Goal: Information Seeking & Learning: Learn about a topic

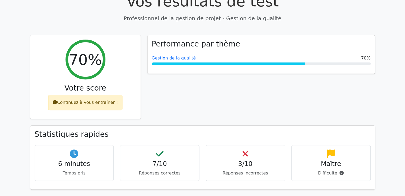
scroll to position [186, 0]
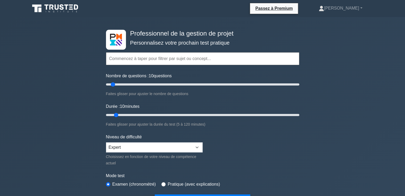
click at [148, 59] on input "text" at bounding box center [202, 58] width 193 height 13
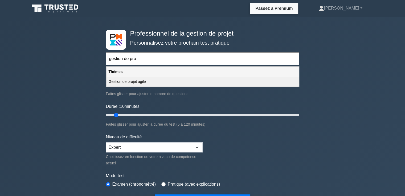
click at [146, 81] on font "Gestion de projet agile" at bounding box center [127, 82] width 37 height 4
type input "Gestion de projet agile"
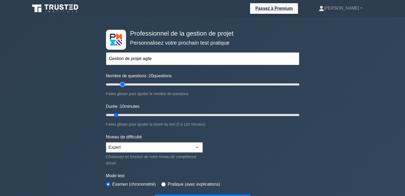
drag, startPoint x: 113, startPoint y: 84, endPoint x: 123, endPoint y: 85, distance: 9.3
type input "20"
click at [123, 85] on input "Nombre de questions : 20 questions" at bounding box center [202, 84] width 193 height 6
drag, startPoint x: 117, startPoint y: 114, endPoint x: 136, endPoint y: 114, distance: 19.4
type input "20"
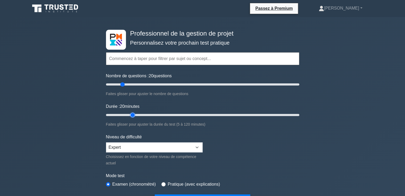
click at [136, 114] on input "Durée : 20 minutes" at bounding box center [202, 115] width 193 height 6
click at [119, 59] on input "text" at bounding box center [202, 58] width 193 height 13
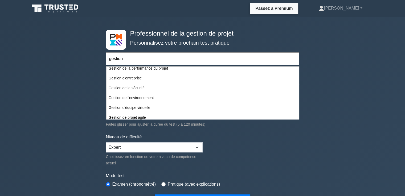
scroll to position [148, 0]
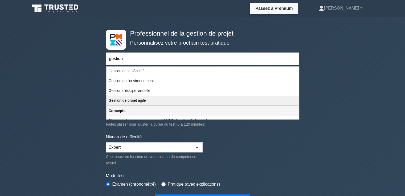
click at [154, 102] on div "Gestion de projet agile" at bounding box center [202, 101] width 192 height 10
type input "Gestion de projet agile"
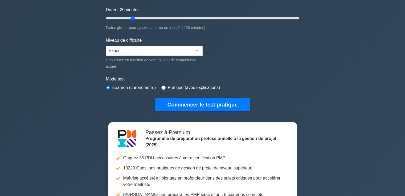
scroll to position [133, 0]
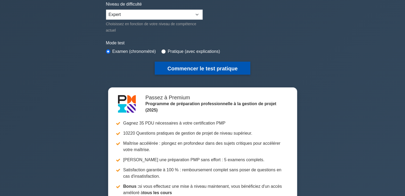
click at [188, 67] on font "Commencer le test pratique" at bounding box center [202, 69] width 70 height 6
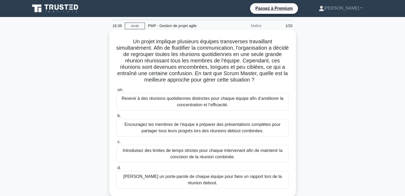
scroll to position [27, 0]
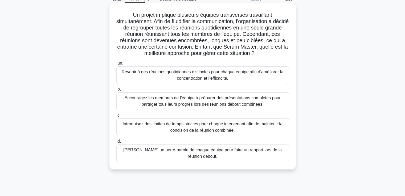
click at [224, 131] on font "Introduisez des limites de temps strictes pour chaque intervenant afin de maint…" at bounding box center [202, 127] width 160 height 11
click at [116, 117] on input "c. Introduisez des limites de temps strictes pour chaque intervenant afin de ma…" at bounding box center [116, 115] width 0 height 3
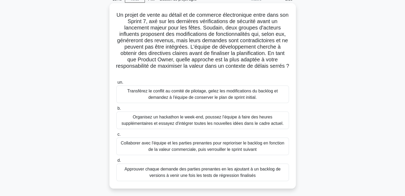
click at [202, 100] on font "Transférez le conflit au comité de pilotage, gelez les modifications du backlog…" at bounding box center [202, 94] width 150 height 11
click at [116, 84] on input "un. Transférez le conflit au comité de pilotage, gelez les modifications du bac…" at bounding box center [116, 82] width 0 height 3
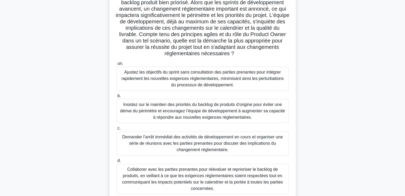
scroll to position [91, 0]
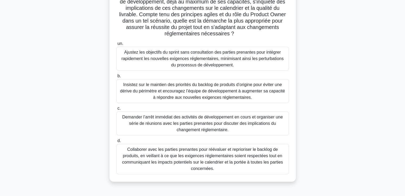
click at [181, 157] on font "Collaborer avec les parties prenantes pour réévaluer et reprioriser le backlog …" at bounding box center [202, 159] width 161 height 24
click at [116, 143] on input "d. Collaborer avec les parties prenantes pour réévaluer et reprioriser le backl…" at bounding box center [116, 140] width 0 height 3
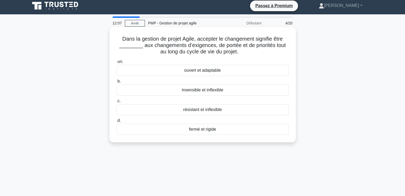
scroll to position [0, 0]
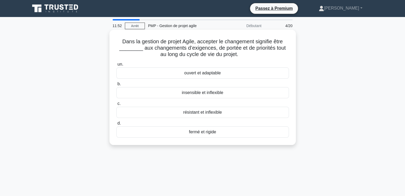
click at [195, 74] on font "ouvert et adaptable" at bounding box center [202, 73] width 36 height 5
click at [116, 66] on input "un. ouvert et adaptable" at bounding box center [116, 64] width 0 height 3
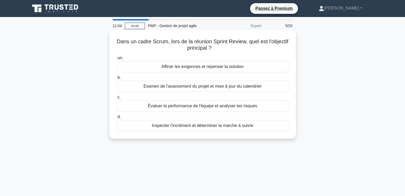
click at [183, 68] on font "Affiner les exigences et repenser la solution" at bounding box center [202, 66] width 82 height 5
click at [116, 60] on input "un. Affiner les exigences et repenser la solution" at bounding box center [116, 57] width 0 height 3
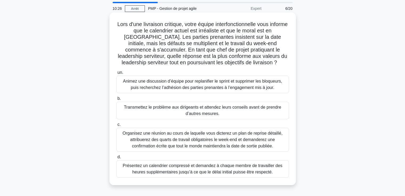
scroll to position [27, 0]
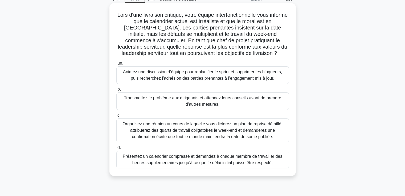
click at [169, 77] on font "Animez une discussion d’équipe pour replanifier le sprint et supprimer les bloq…" at bounding box center [202, 75] width 159 height 11
click at [116, 65] on input "un. Animez une discussion d’équipe pour replanifier le sprint et supprimer les …" at bounding box center [116, 63] width 0 height 3
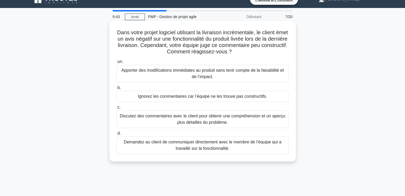
scroll to position [0, 0]
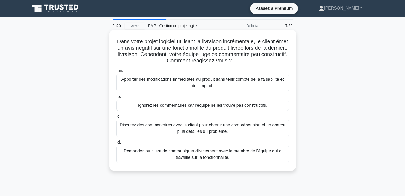
click at [191, 128] on font "Discutez des commentaires avec le client pour obtenir une compréhension et un a…" at bounding box center [203, 128] width 168 height 13
click at [116, 118] on input "c. Discutez des commentaires avec le client pour obtenir une compréhension et u…" at bounding box center [116, 116] width 0 height 3
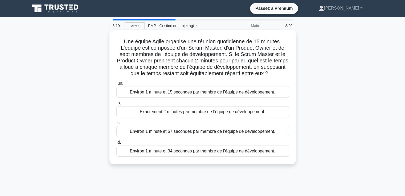
click at [179, 134] on font "Environ 1 minute et 57 secondes par membre de l’équipe de développement." at bounding box center [202, 131] width 145 height 5
click at [116, 125] on input "c. Environ 1 minute et 57 secondes par membre de l’équipe de développement." at bounding box center [116, 122] width 0 height 3
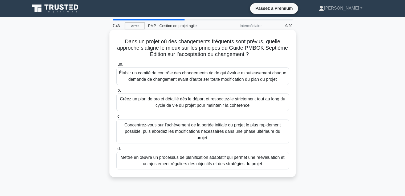
click at [186, 157] on font "Mettre en œuvre un processus de planification adaptatif qui permet une réévalua…" at bounding box center [203, 160] width 164 height 11
click at [116, 151] on input "d. Mettre en œuvre un processus de planification adaptatif qui permet une rééva…" at bounding box center [116, 148] width 0 height 3
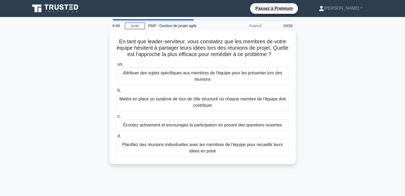
click at [202, 103] on font "Mettre en place un système de tour de rôle structuré où chaque membre de l'équi…" at bounding box center [202, 102] width 166 height 11
click at [116, 92] on input "b. Mettre en place un système de tour de rôle structuré où chaque membre de l'é…" at bounding box center [116, 90] width 0 height 3
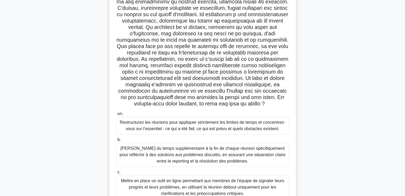
scroll to position [46, 0]
click at [168, 127] on font "Restructurez les réunions pour appliquer strictement les limites de temps et co…" at bounding box center [202, 126] width 165 height 11
click at [116, 116] on input "un. Restructurez les réunions pour appliquer strictement les limites de temps e…" at bounding box center [116, 114] width 0 height 3
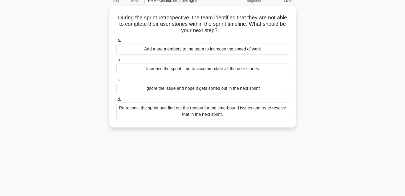
scroll to position [0, 0]
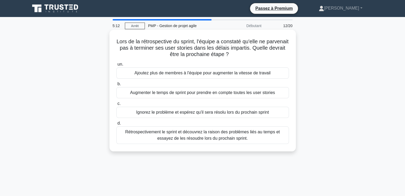
click at [170, 134] on font "Rétrospectivement le sprint et découvrez la raison des problèmes liés au temps …" at bounding box center [202, 135] width 155 height 11
click at [116, 125] on input "d. Rétrospectivement le sprint et découvrez la raison des problèmes liés au tem…" at bounding box center [116, 123] width 0 height 3
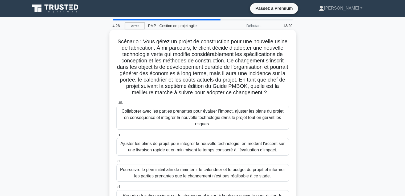
scroll to position [27, 0]
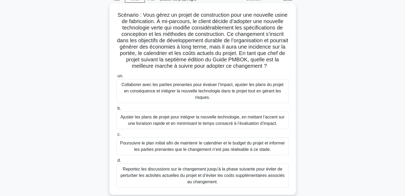
click at [164, 98] on font "Collaborer avec les parties prenantes pour évaluer l’impact, ajuster les plans …" at bounding box center [202, 90] width 162 height 17
click at [116, 78] on input "un. Collaborer avec les parties prenantes pour évaluer l’impact, ajuster les pl…" at bounding box center [116, 75] width 0 height 3
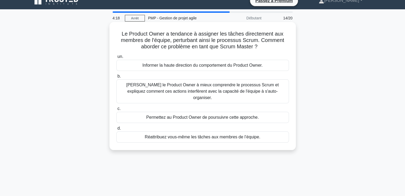
scroll to position [0, 0]
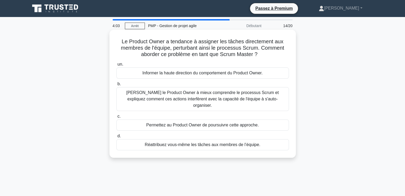
click at [172, 96] on font "Aidez le Product Owner à mieux comprendre le processus Scrum et expliquez comme…" at bounding box center [203, 99] width 168 height 19
click at [116, 86] on input "b. Aidez le Product Owner à mieux comprendre le processus Scrum et expliquez co…" at bounding box center [116, 83] width 0 height 3
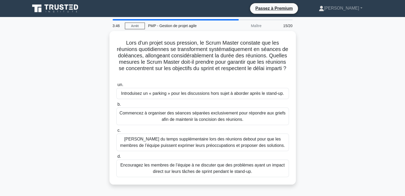
scroll to position [27, 0]
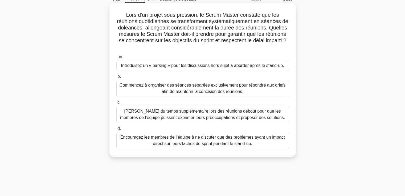
click at [183, 90] on font "Commencez à organiser des séances séparées exclusivement pour répondre aux grie…" at bounding box center [202, 88] width 166 height 11
click at [116, 78] on input "b. Commencez à organiser des séances séparées exclusivement pour répondre aux g…" at bounding box center [116, 76] width 0 height 3
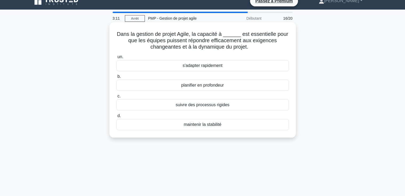
scroll to position [0, 0]
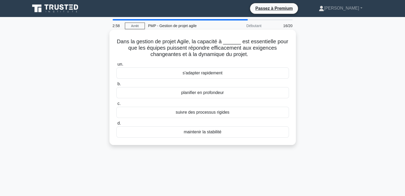
click at [189, 73] on font "s'adapter rapidement" at bounding box center [203, 73] width 40 height 5
click at [116, 66] on input "un. s'adapter rapidement" at bounding box center [116, 64] width 0 height 3
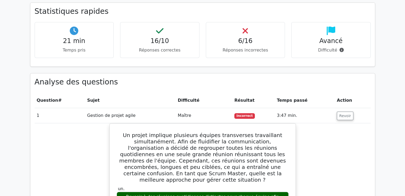
scroll to position [319, 0]
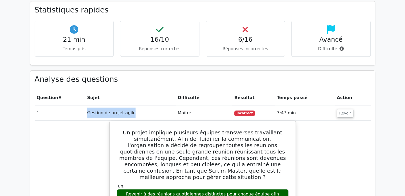
drag, startPoint x: 130, startPoint y: 114, endPoint x: 87, endPoint y: 115, distance: 42.9
click at [87, 115] on td "Gestion de projet agile" at bounding box center [130, 113] width 90 height 15
copy font "Gestion de projet agile"
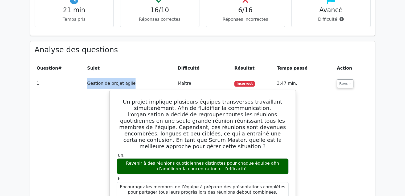
scroll to position [372, 0]
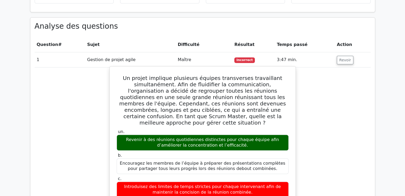
click at [131, 79] on font "Un projet implique plusieurs équipes transverses travaillant simultanément. Afi…" at bounding box center [202, 100] width 167 height 51
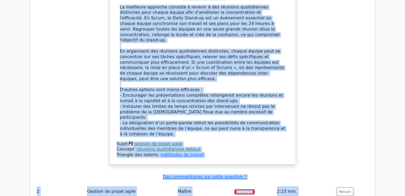
scroll to position [611, 0]
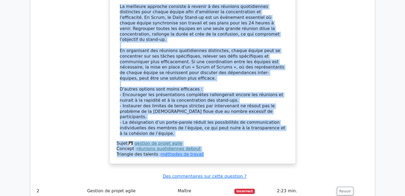
drag, startPoint x: 131, startPoint y: 76, endPoint x: 197, endPoint y: 130, distance: 84.9
copy div "Un projet implique plusieurs équipes transverses travaillant simultanément. Afi…"
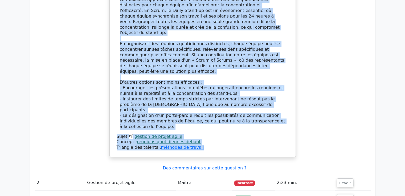
scroll to position [717, 0]
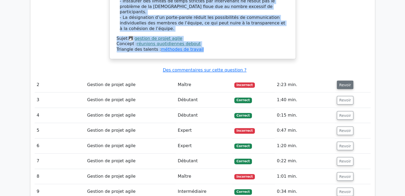
click at [343, 83] on font "Revoir" at bounding box center [345, 85] width 12 height 4
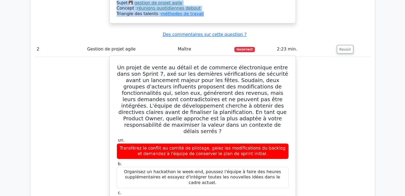
scroll to position [744, 0]
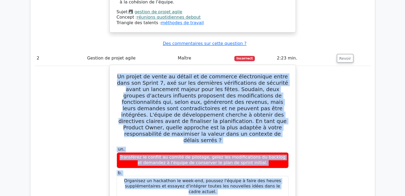
drag, startPoint x: 119, startPoint y: 53, endPoint x: 216, endPoint y: 187, distance: 165.1
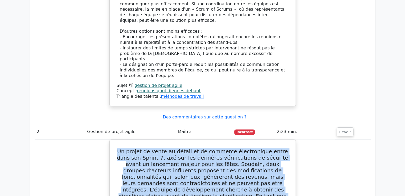
scroll to position [664, 0]
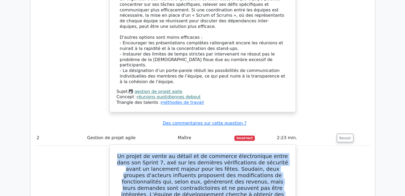
copy div "Un projet de vente au détail et de commerce électronique entre dans son Sprint …"
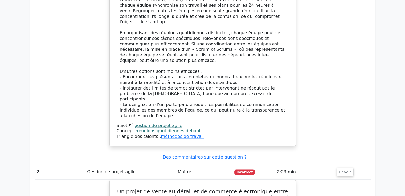
scroll to position [758, 0]
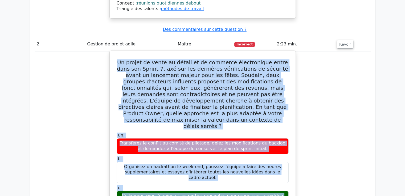
drag, startPoint x: 157, startPoint y: 67, endPoint x: 116, endPoint y: 38, distance: 50.0
copy div "Un projet de vente au détail et de commerce électronique entre dans son Sprint …"
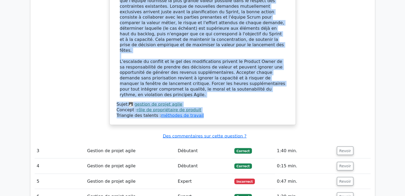
scroll to position [1024, 0]
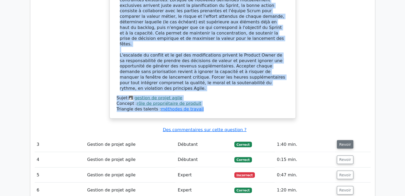
click at [339, 143] on font "Revoir" at bounding box center [345, 145] width 12 height 4
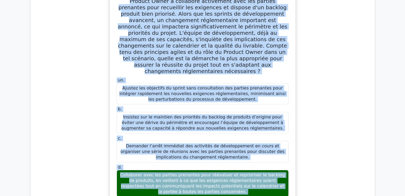
scroll to position [1224, 0]
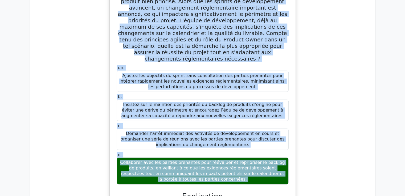
drag, startPoint x: 119, startPoint y: 30, endPoint x: 241, endPoint y: 107, distance: 143.8
click at [241, 108] on div "Dans une entreprise de développement logiciel mature appliquant la méthodologie…" at bounding box center [202, 174] width 181 height 443
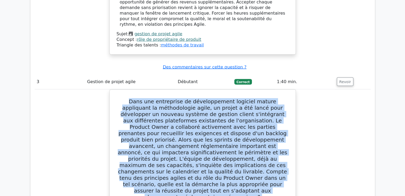
scroll to position [1062, 0]
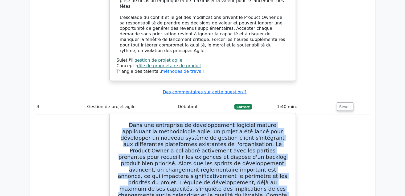
drag, startPoint x: 227, startPoint y: 115, endPoint x: 114, endPoint y: 73, distance: 120.4
copy div "Dans une entreprise de développement logiciel mature appliquant la méthodologie…"
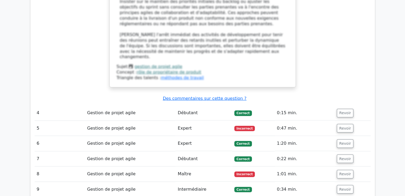
scroll to position [1540, 0]
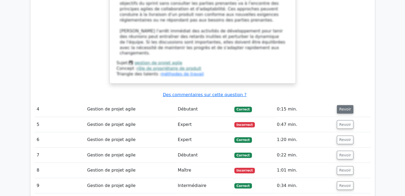
click at [339, 107] on font "Revoir" at bounding box center [345, 109] width 12 height 4
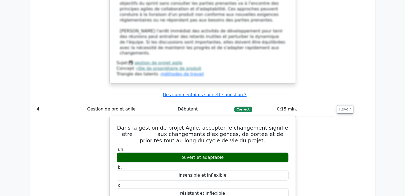
drag, startPoint x: 121, startPoint y: 45, endPoint x: 223, endPoint y: 129, distance: 132.3
copy div "Dans la gestion de projet Agile, accepter le changement signifie être ________ …"
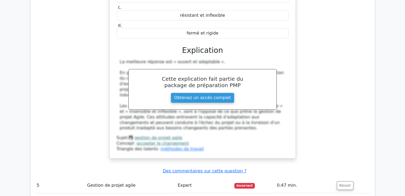
scroll to position [1753, 0]
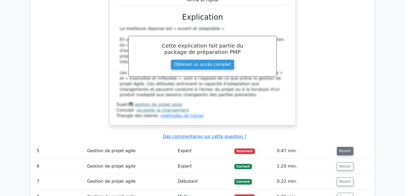
click at [347, 149] on font "Revoir" at bounding box center [345, 151] width 12 height 4
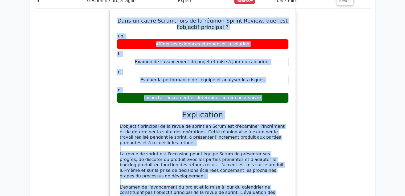
scroll to position [1991, 0]
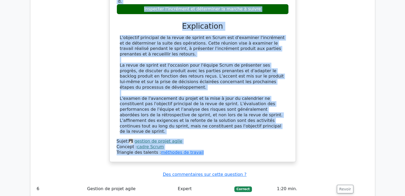
drag, startPoint x: 127, startPoint y: 31, endPoint x: 236, endPoint y: 58, distance: 112.8
click at [236, 58] on div "Dans un cadre Scrum, lors de la réunion Sprint Review, quel est l'objectif prin…" at bounding box center [202, 41] width 181 height 238
copy div "Dans un cadre Scrum, lors de la réunion Sprint Review, quel est l'objectif prin…"
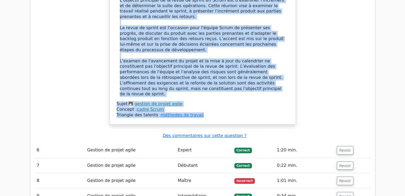
scroll to position [2044, 0]
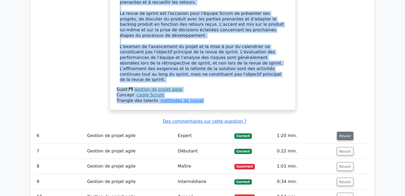
click at [344, 134] on font "Revoir" at bounding box center [345, 136] width 12 height 4
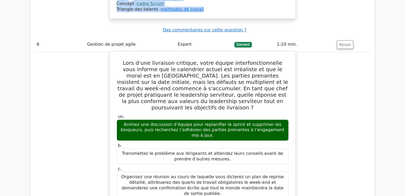
scroll to position [2071, 0]
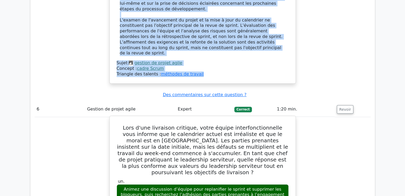
drag, startPoint x: 123, startPoint y: 31, endPoint x: 275, endPoint y: 168, distance: 205.3
copy div "Lors d'une livraison critique, votre équipe interfonctionnelle vous informe que…"
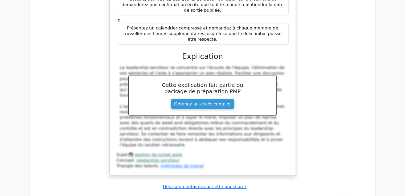
scroll to position [2364, 0]
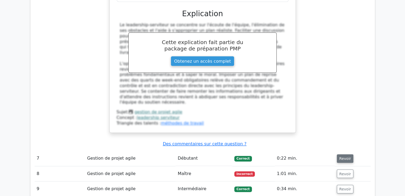
click at [343, 157] on font "Revoir" at bounding box center [345, 159] width 12 height 4
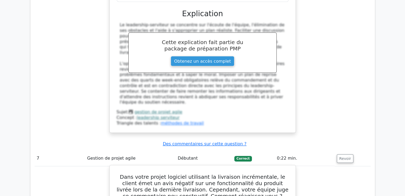
drag, startPoint x: 120, startPoint y: 45, endPoint x: 234, endPoint y: 154, distance: 156.7
copy div "Dans votre projet logiciel utilisant la livraison incrémentale, le client émet …"
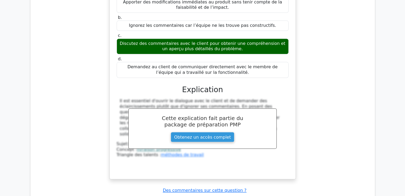
scroll to position [2576, 0]
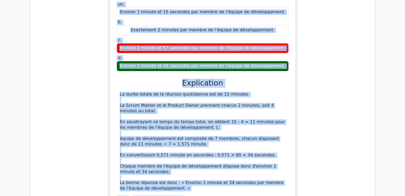
scroll to position [2849, 0]
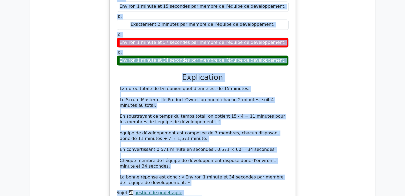
drag, startPoint x: 122, startPoint y: 11, endPoint x: 207, endPoint y: 73, distance: 105.0
click at [207, 73] on div "Une équipe Agile organise une réunion quotidienne de 15 minutes. L'équipe est c…" at bounding box center [202, 77] width 181 height 270
copy div "Une équipe Agile organise une réunion quotidienne de 15 minutes. L'équipe est c…"
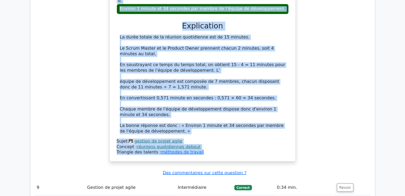
scroll to position [2902, 0]
click at [339, 185] on font "Revoir" at bounding box center [345, 187] width 12 height 4
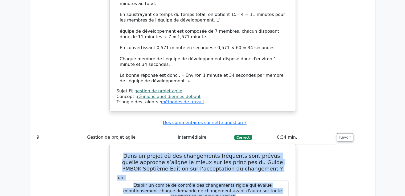
scroll to position [2963, 0]
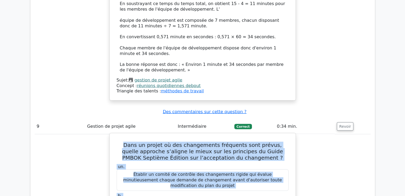
drag, startPoint x: 123, startPoint y: 69, endPoint x: 268, endPoint y: 112, distance: 150.7
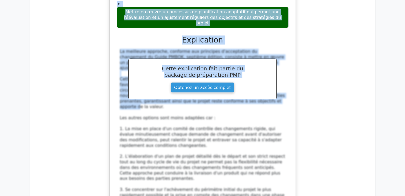
scroll to position [3282, 0]
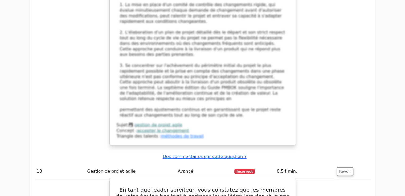
scroll to position [3309, 0]
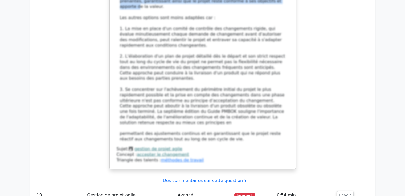
drag, startPoint x: 118, startPoint y: 48, endPoint x: 219, endPoint y: 150, distance: 143.4
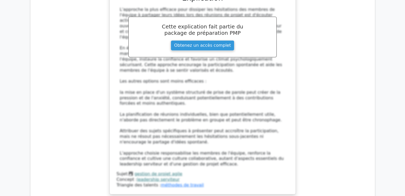
scroll to position [3655, 0]
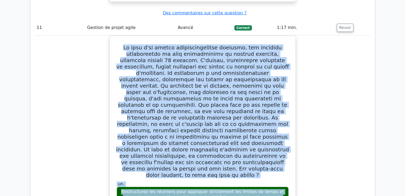
scroll to position [3888, 0]
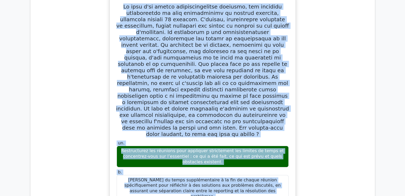
drag, startPoint x: 130, startPoint y: 50, endPoint x: 228, endPoint y: 119, distance: 119.6
click at [228, 119] on div "un. Restructurez les réunions pour appliquer strictement les limites de temps e…" at bounding box center [202, 171] width 181 height 348
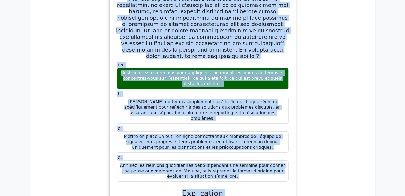
scroll to position [3968, 0]
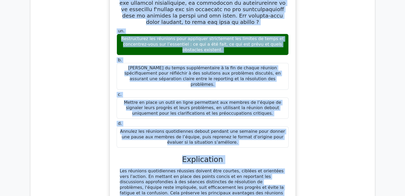
scroll to position [3994, 0]
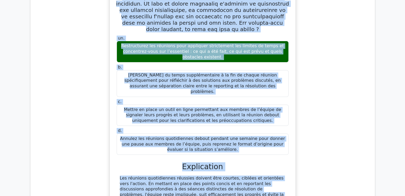
drag, startPoint x: 126, startPoint y: 66, endPoint x: 250, endPoint y: 156, distance: 152.9
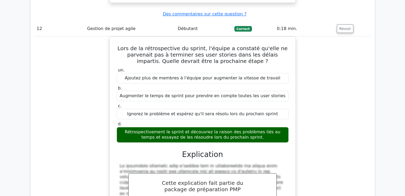
scroll to position [4234, 0]
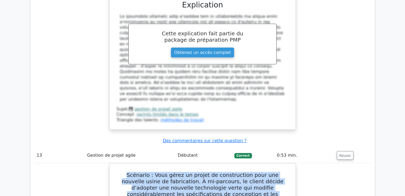
scroll to position [4417, 0]
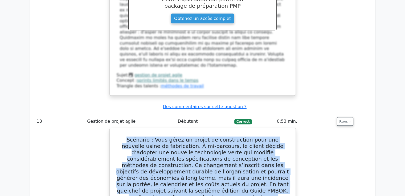
drag, startPoint x: 123, startPoint y: 64, endPoint x: 233, endPoint y: 68, distance: 109.9
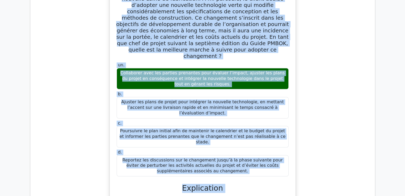
scroll to position [4577, 0]
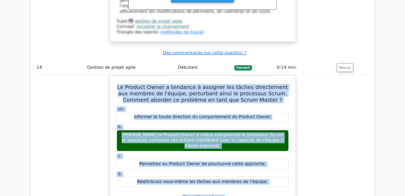
scroll to position [4822, 0]
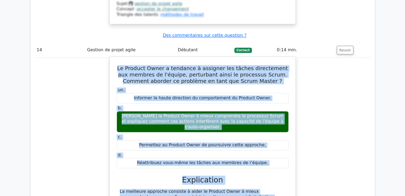
drag, startPoint x: 121, startPoint y: 36, endPoint x: 234, endPoint y: 31, distance: 113.2
click at [234, 59] on div "Le Product Owner a tendance à assigner les tâches directement aux membres de l'…" at bounding box center [202, 186] width 181 height 255
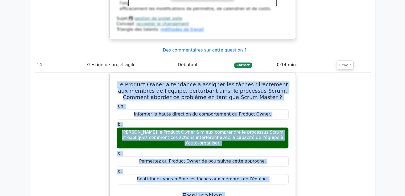
scroll to position [4796, 0]
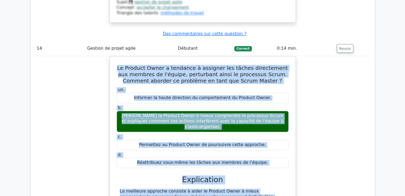
scroll to position [4876, 0]
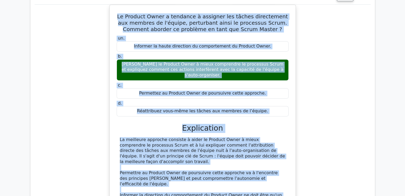
drag, startPoint x: 126, startPoint y: 34, endPoint x: 266, endPoint y: 159, distance: 187.7
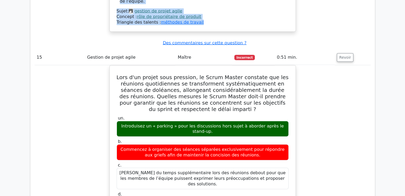
scroll to position [5142, 0]
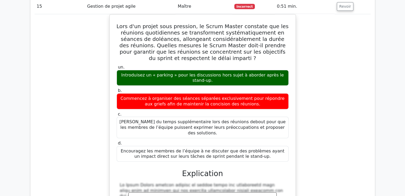
scroll to position [5168, 0]
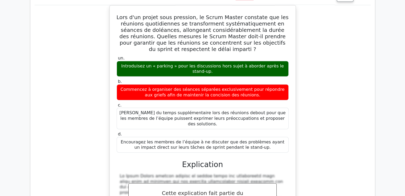
drag, startPoint x: 118, startPoint y: 51, endPoint x: 232, endPoint y: 135, distance: 141.5
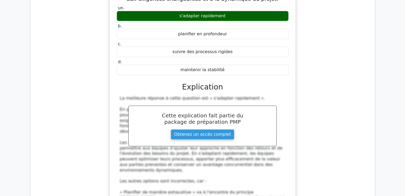
scroll to position [5618, 0]
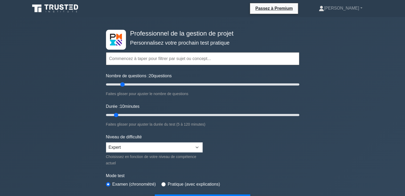
drag, startPoint x: 112, startPoint y: 84, endPoint x: 123, endPoint y: 87, distance: 10.9
type input "20"
click at [123, 87] on input "Nombre de questions : 20 questions" at bounding box center [202, 84] width 193 height 6
drag, startPoint x: 115, startPoint y: 115, endPoint x: 136, endPoint y: 116, distance: 21.3
type input "20"
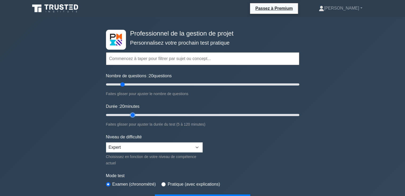
click at [136, 116] on input "Durée : 20 minutes" at bounding box center [202, 115] width 193 height 6
click at [146, 60] on input "text" at bounding box center [202, 58] width 193 height 13
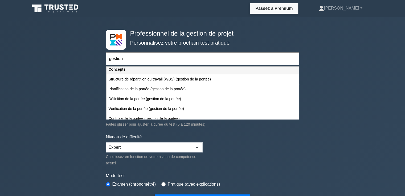
scroll to position [161, 0]
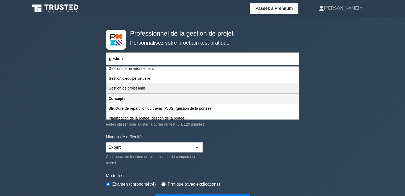
click at [127, 88] on font "Gestion de projet agile" at bounding box center [127, 88] width 37 height 4
type input "Gestion de projet agile"
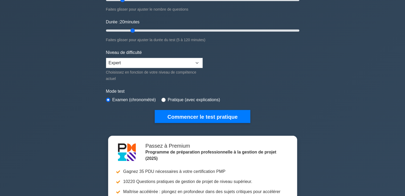
scroll to position [80, 0]
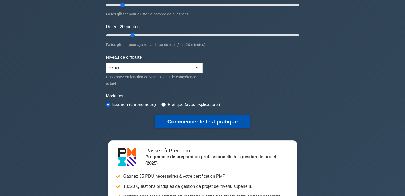
click at [196, 119] on font "Commencer le test pratique" at bounding box center [202, 122] width 70 height 6
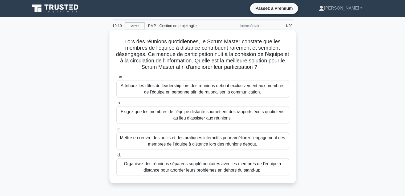
click at [193, 146] on font "Mettre en œuvre des outils et des pratiques interactifs pour améliorer l’engage…" at bounding box center [202, 141] width 165 height 11
click at [116, 131] on input "c. Mettre en œuvre des outils et des pratiques interactifs pour améliorer l’eng…" at bounding box center [116, 129] width 0 height 3
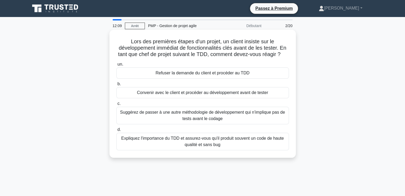
click at [185, 142] on font "Expliquez l'importance du TDD et assurez-vous qu'il produit souvent un code de …" at bounding box center [203, 141] width 168 height 13
click at [116, 132] on input "d. Expliquez l'importance du TDD et assurez-vous qu'il produit souvent un code …" at bounding box center [116, 129] width 0 height 3
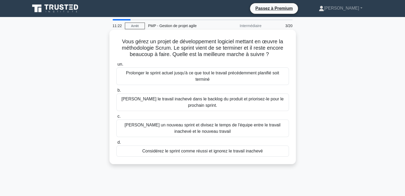
click at [201, 105] on font "[PERSON_NAME] le travail inachevé dans le backlog du produit et priorisez-le po…" at bounding box center [202, 102] width 162 height 11
click at [116, 92] on input "b. [PERSON_NAME] le travail inachevé dans le backlog du produit et priorisez-le…" at bounding box center [116, 90] width 0 height 3
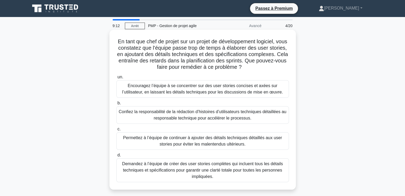
click at [188, 168] on font "Demandez à l’équipe de créer des user stories complètes qui incluent tous les d…" at bounding box center [202, 170] width 161 height 17
click at [116, 157] on input "d. Demandez à l’équipe de créer des user stories complètes qui incluent tous le…" at bounding box center [116, 155] width 0 height 3
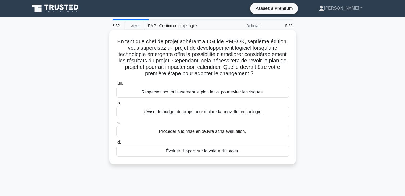
click at [193, 151] on font "Évaluer l’impact sur la valeur du projet." at bounding box center [202, 151] width 73 height 5
click at [116, 144] on input "d. Évaluer l’impact sur la valeur du projet." at bounding box center [116, 142] width 0 height 3
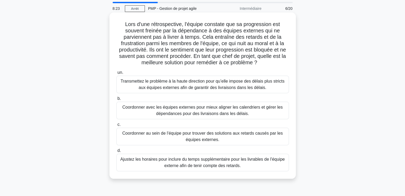
scroll to position [27, 0]
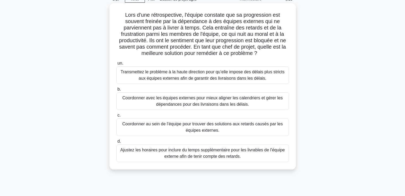
click at [196, 102] on font "Coordonner avec les équipes externes pour mieux aligner les calendriers et gére…" at bounding box center [202, 101] width 160 height 11
click at [116, 91] on input "b. Coordonner avec les équipes externes pour mieux aligner les calendriers et g…" at bounding box center [116, 89] width 0 height 3
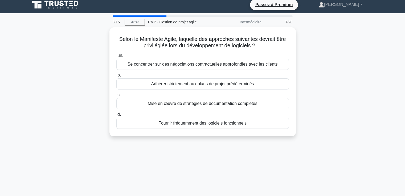
scroll to position [0, 0]
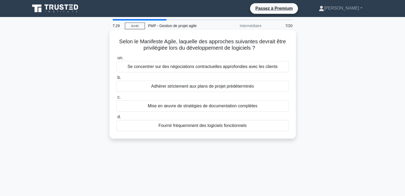
click at [190, 68] on font "Se concentrer sur des négociations contractuelles approfondies avec les clients" at bounding box center [202, 66] width 150 height 5
click at [116, 60] on input "un. Se concentrer sur des négociations contractuelles approfondies avec les cli…" at bounding box center [116, 57] width 0 height 3
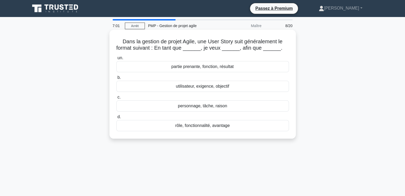
click at [194, 127] on font "rôle, fonctionnalité, avantage" at bounding box center [202, 125] width 55 height 5
click at [116, 119] on input "d. rôle, fonctionnalité, avantage" at bounding box center [116, 116] width 0 height 3
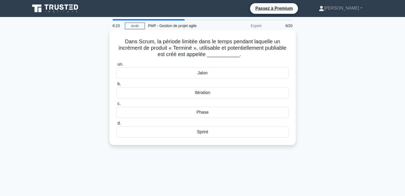
click at [203, 133] on font "Sprint" at bounding box center [202, 132] width 11 height 5
click at [116, 125] on input "d. Sprint" at bounding box center [116, 123] width 0 height 3
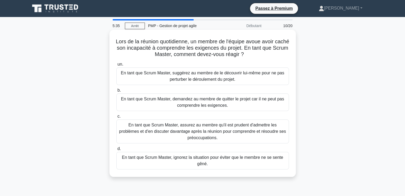
click at [218, 128] on font "En tant que Scrum Master, assurez au membre qu'il est prudent d'admettre les pr…" at bounding box center [202, 131] width 167 height 17
click at [116, 118] on input "c. En tant que Scrum Master, assurez au membre qu'il est prudent d'admettre les…" at bounding box center [116, 116] width 0 height 3
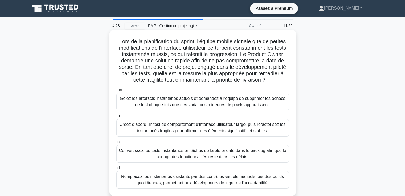
scroll to position [27, 0]
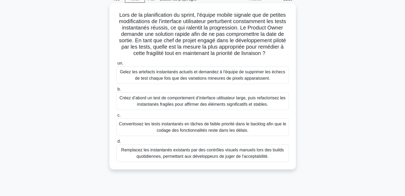
click at [205, 159] on font "Remplacez les instantanés existants par des contrôles visuels manuels lors des …" at bounding box center [202, 153] width 163 height 11
click at [116, 143] on input "d. Remplacez les instantanés existants par des contrôles visuels manuels lors d…" at bounding box center [116, 141] width 0 height 3
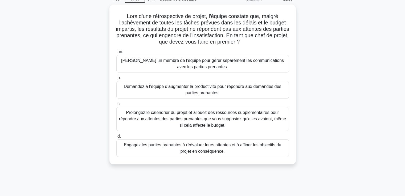
scroll to position [0, 0]
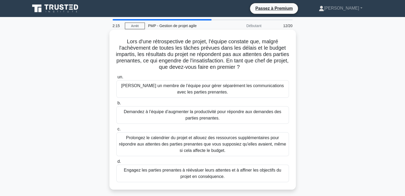
click at [190, 177] on font "Engagez les parties prenantes à réévaluer leurs attentes et à affiner les objec…" at bounding box center [202, 173] width 157 height 11
click at [116, 164] on input "d. Engagez les parties prenantes à réévaluer leurs attentes et à affiner les ob…" at bounding box center [116, 161] width 0 height 3
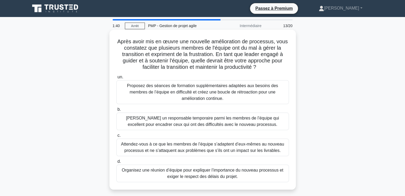
click at [173, 95] on font "Proposez des séances de formation supplémentaires adaptées aux besoins des memb…" at bounding box center [202, 92] width 151 height 17
click at [116, 79] on input "un. Proposez des séances de formation supplémentaires adaptées aux besoins des …" at bounding box center [116, 77] width 0 height 3
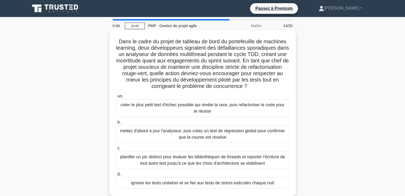
click at [146, 163] on font "planifier un pic distinct pour évaluer les bibliothèques de threads et reporter…" at bounding box center [202, 160] width 165 height 11
click at [116, 150] on input "c. planifier un pic distinct pour évaluer les bibliothèques de threads et repor…" at bounding box center [116, 148] width 0 height 3
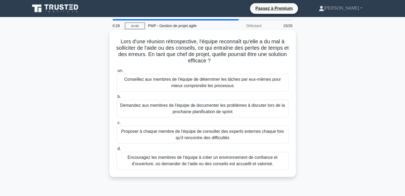
click at [164, 160] on font "Encouragez les membres de l’équipe à créer un environnement de confiance et d’o…" at bounding box center [202, 160] width 150 height 11
click at [116, 151] on input "d. Encouragez les membres de l’équipe à créer un environnement de confiance et …" at bounding box center [116, 148] width 0 height 3
